Goal: Find specific page/section: Find specific page/section

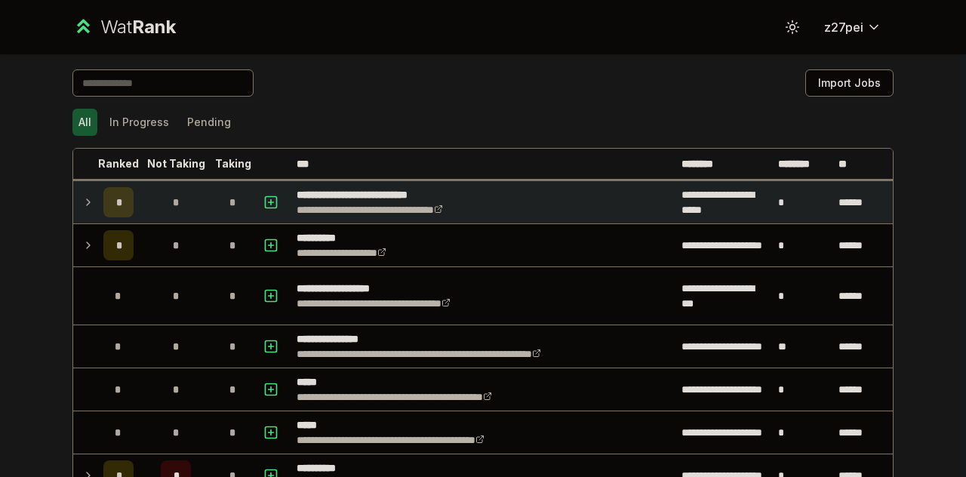
click at [86, 205] on icon at bounding box center [88, 202] width 12 height 18
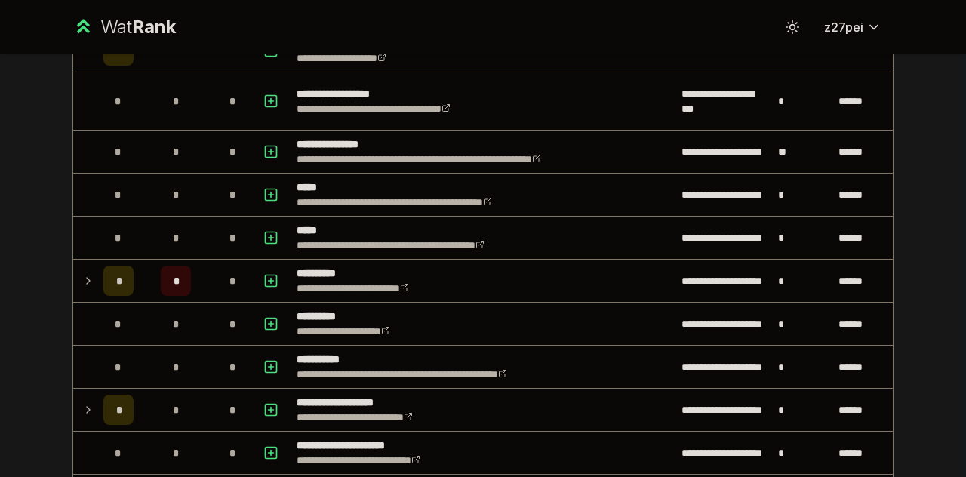
scroll to position [23, 0]
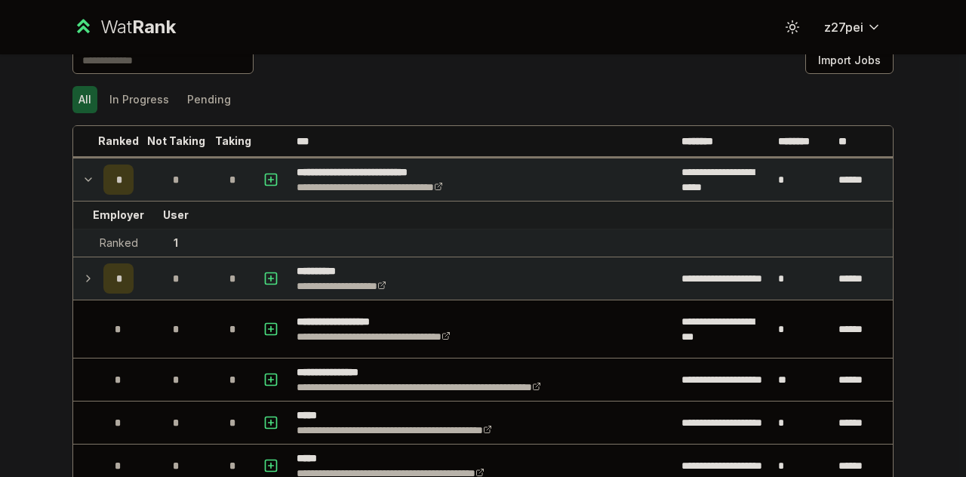
click at [85, 277] on icon at bounding box center [88, 279] width 12 height 18
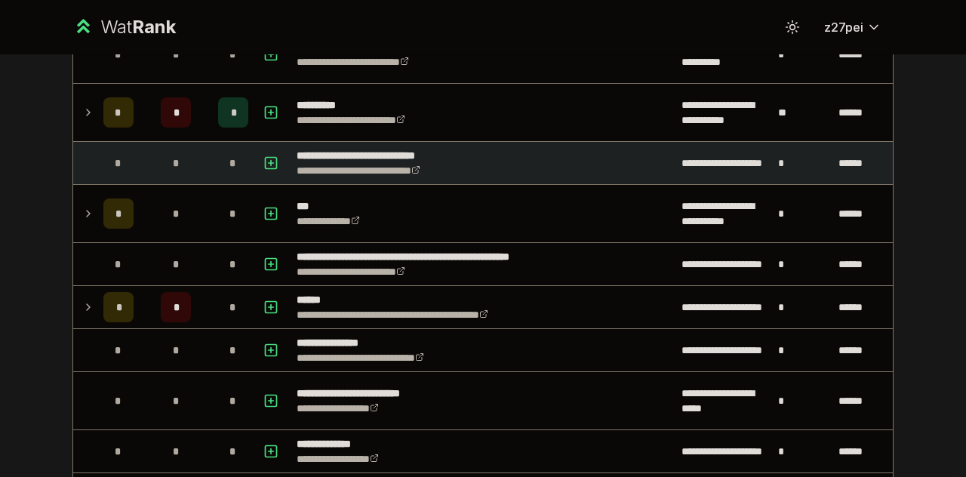
scroll to position [1003, 0]
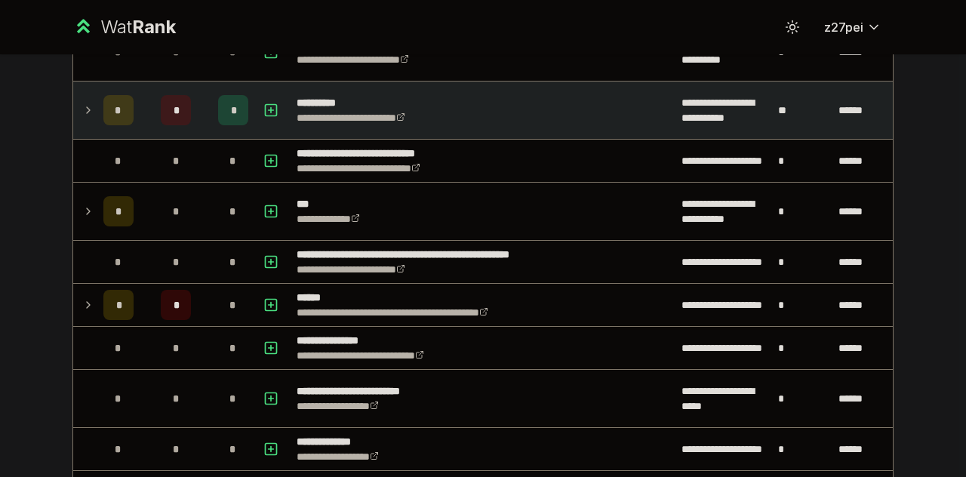
click at [89, 87] on td at bounding box center [85, 110] width 24 height 57
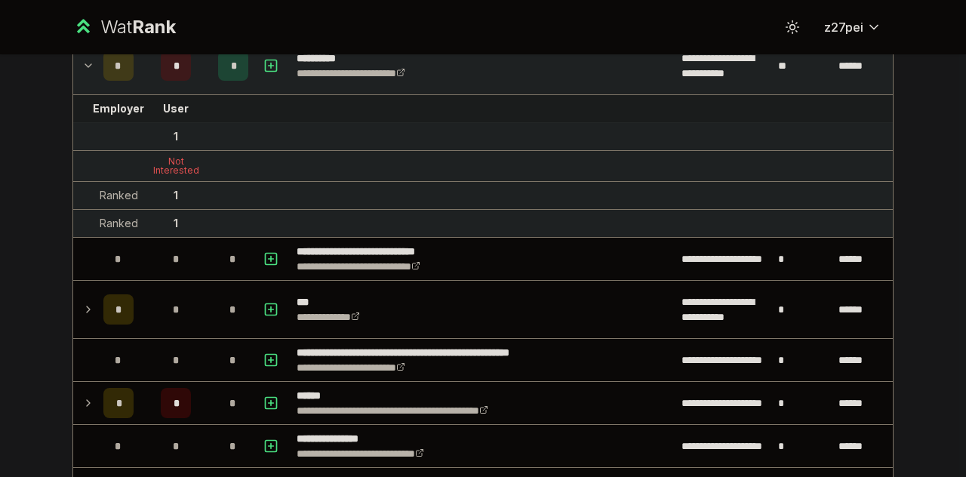
scroll to position [1059, 0]
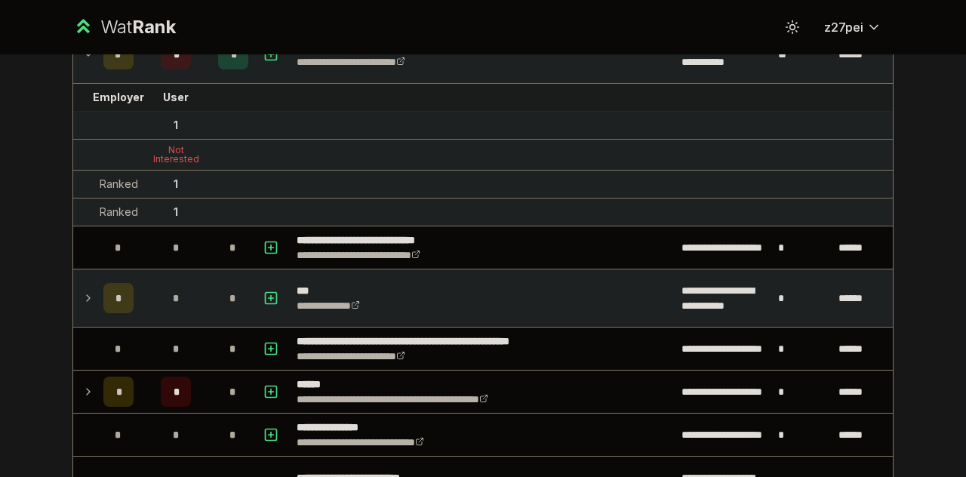
click at [82, 296] on icon at bounding box center [88, 298] width 12 height 18
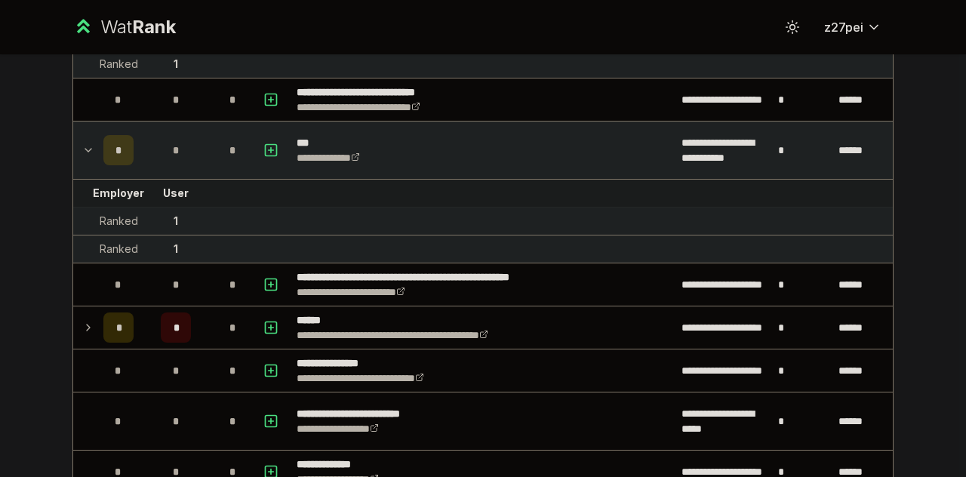
scroll to position [1208, 0]
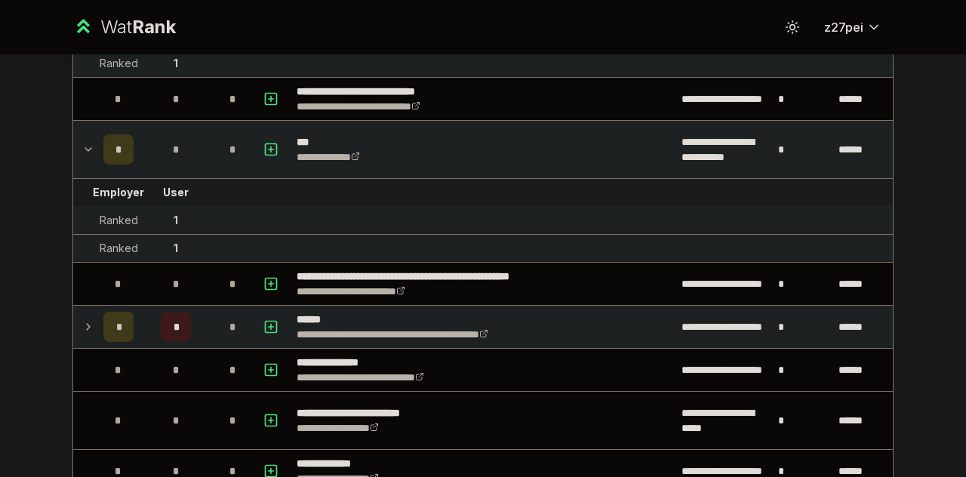
click at [82, 318] on icon at bounding box center [88, 327] width 12 height 18
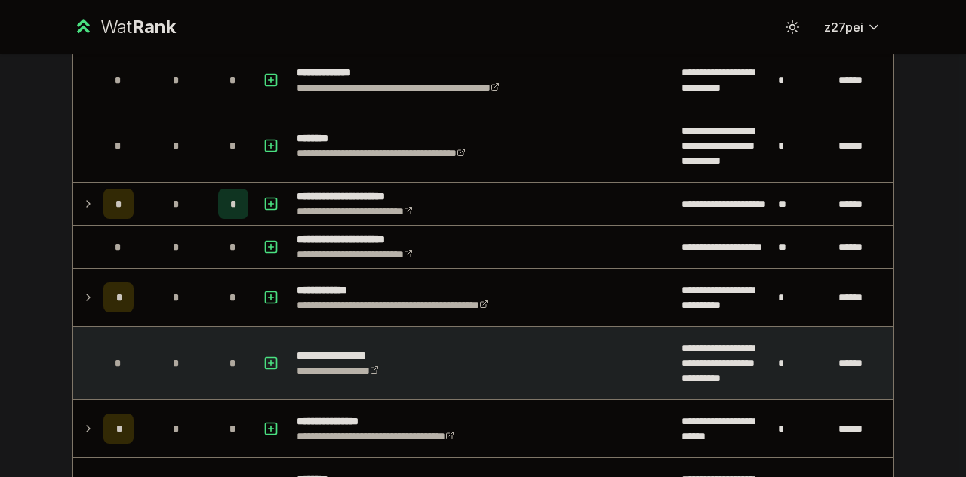
scroll to position [2463, 0]
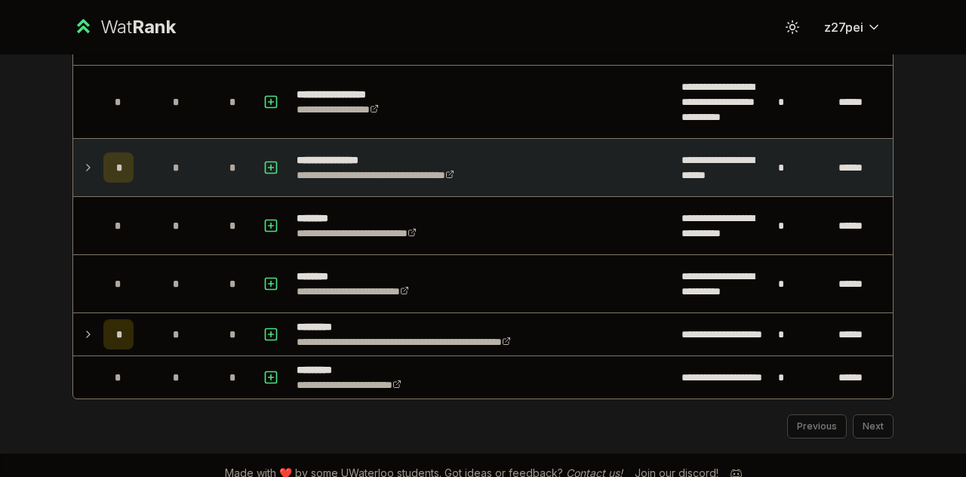
click at [74, 159] on td at bounding box center [85, 167] width 24 height 57
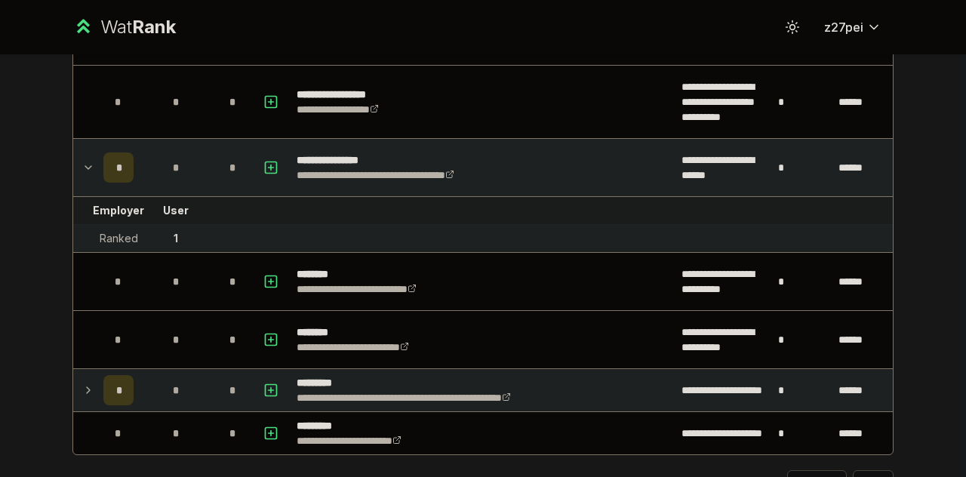
click at [85, 381] on icon at bounding box center [88, 390] width 12 height 18
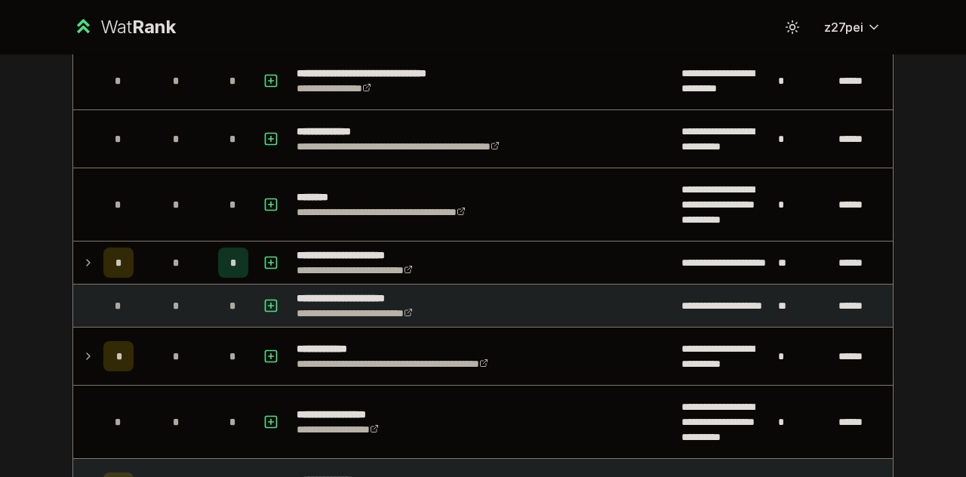
scroll to position [2140, 0]
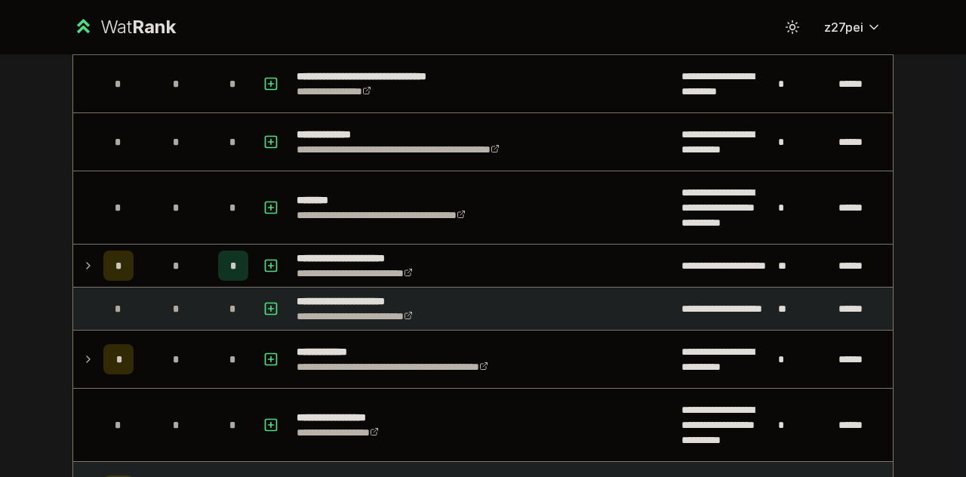
click at [107, 314] on td "*" at bounding box center [118, 309] width 42 height 42
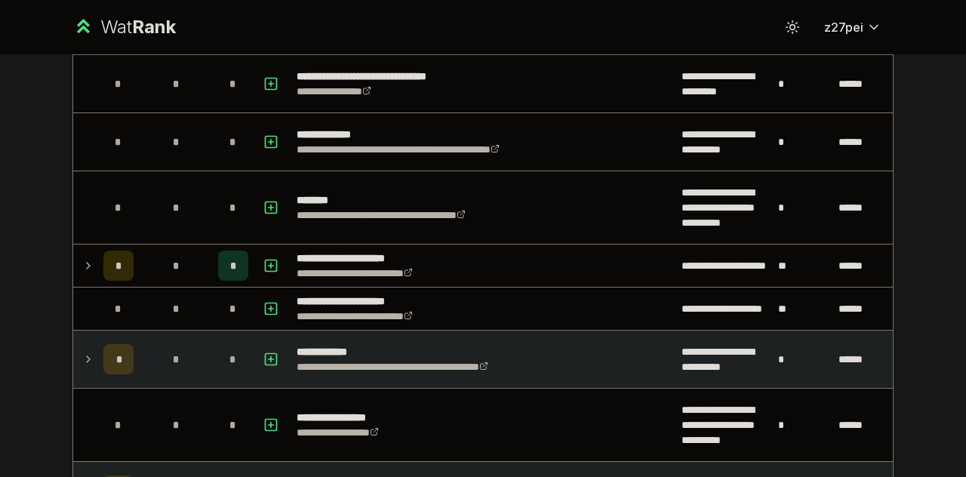
click at [97, 340] on td "*" at bounding box center [118, 359] width 42 height 57
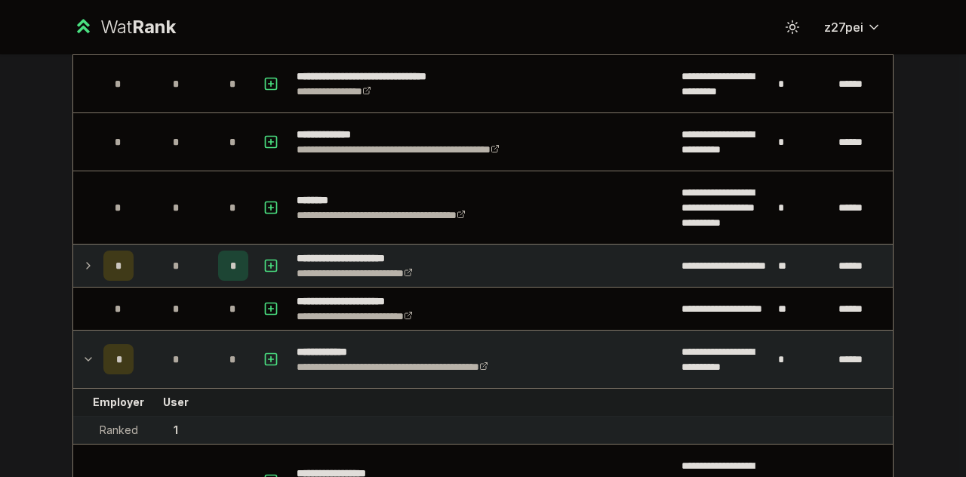
click at [103, 252] on div "*" at bounding box center [118, 266] width 30 height 30
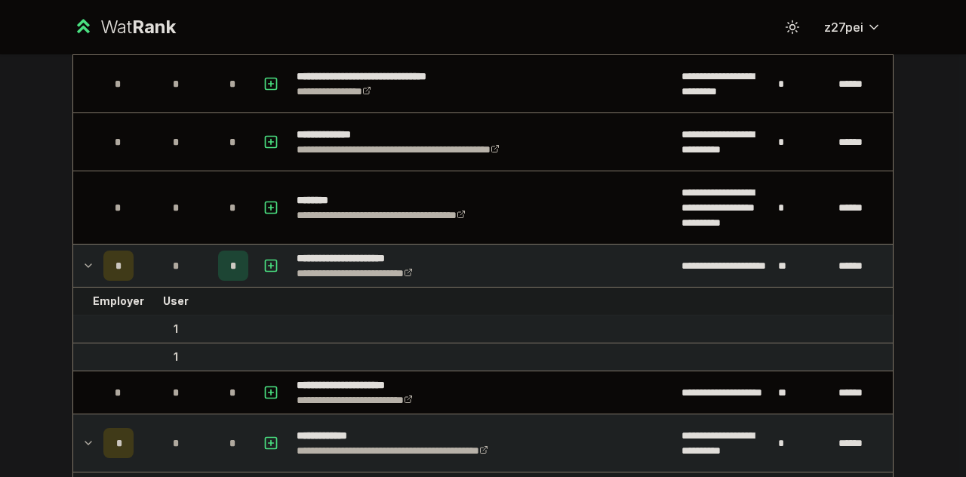
click at [89, 254] on td at bounding box center [85, 266] width 24 height 42
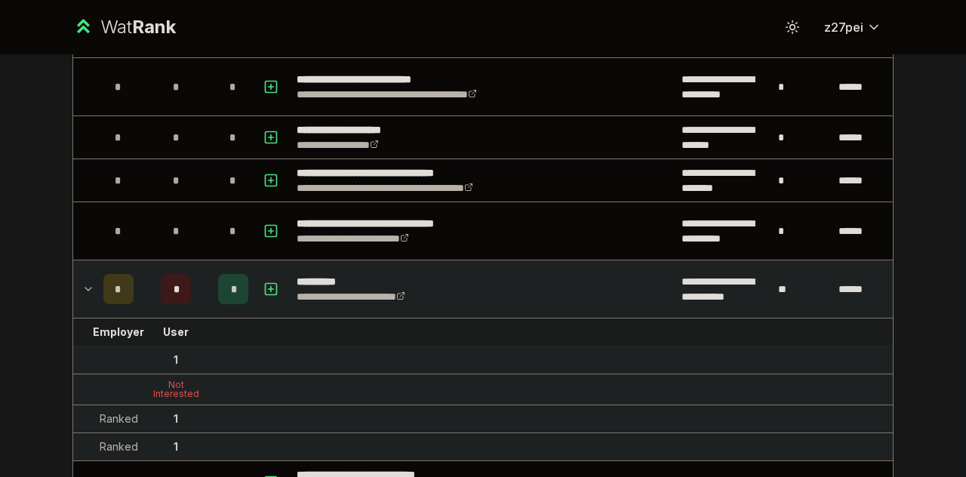
scroll to position [821, 0]
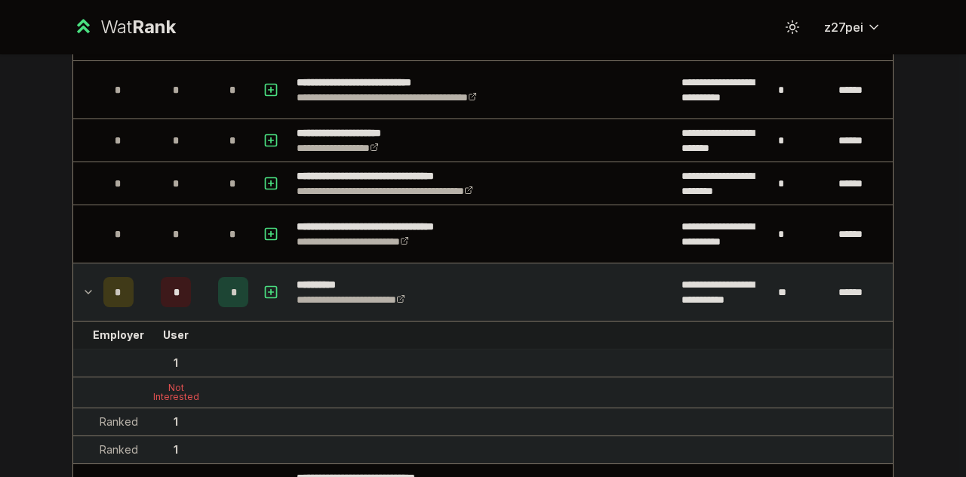
click at [97, 282] on td "*" at bounding box center [118, 291] width 42 height 57
